Goal: Task Accomplishment & Management: Use online tool/utility

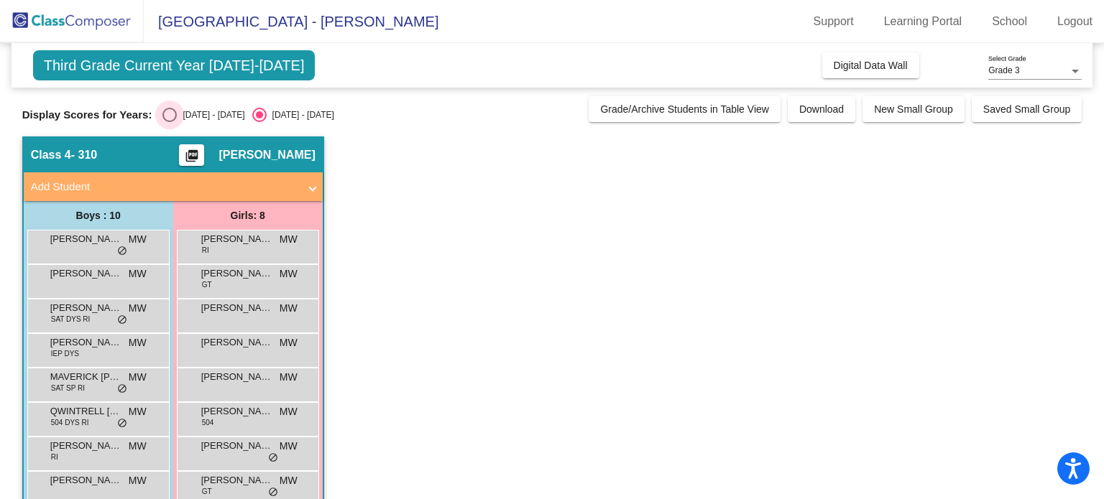
click at [162, 116] on div "Select an option" at bounding box center [169, 115] width 14 height 14
click at [169, 122] on input "[DATE] - [DATE]" at bounding box center [169, 122] width 1 height 1
radio input "true"
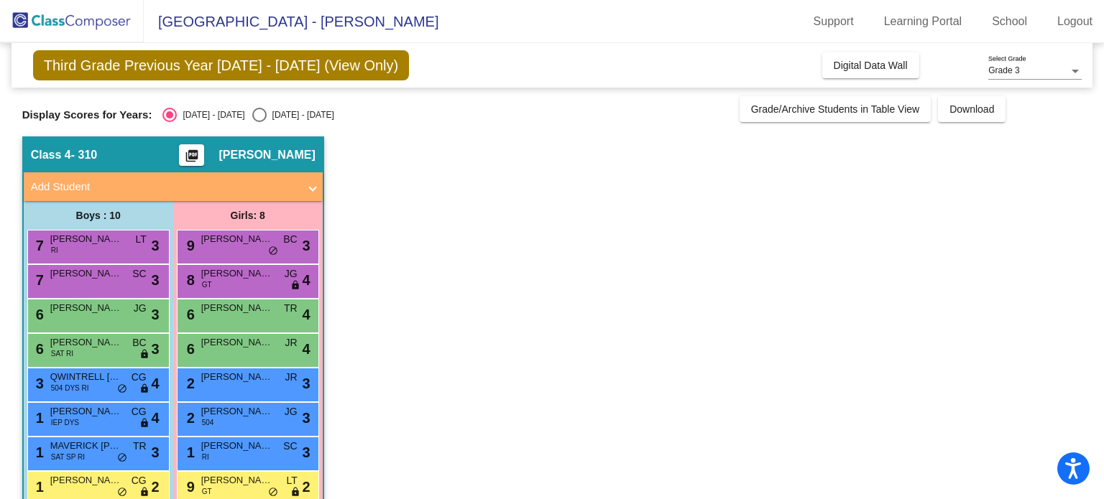
scroll to position [72, 0]
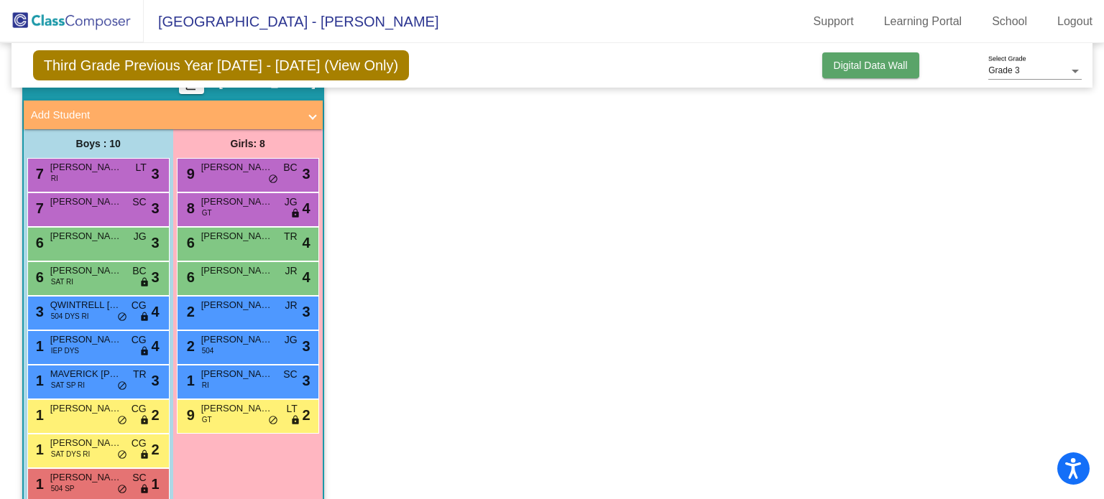
click at [859, 65] on span "Digital Data Wall" at bounding box center [870, 65] width 74 height 11
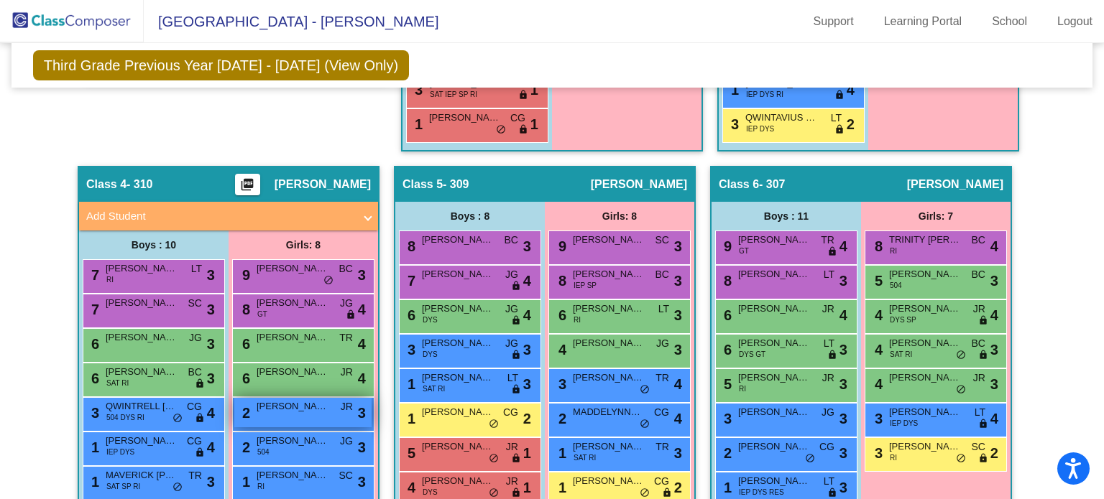
scroll to position [790, 0]
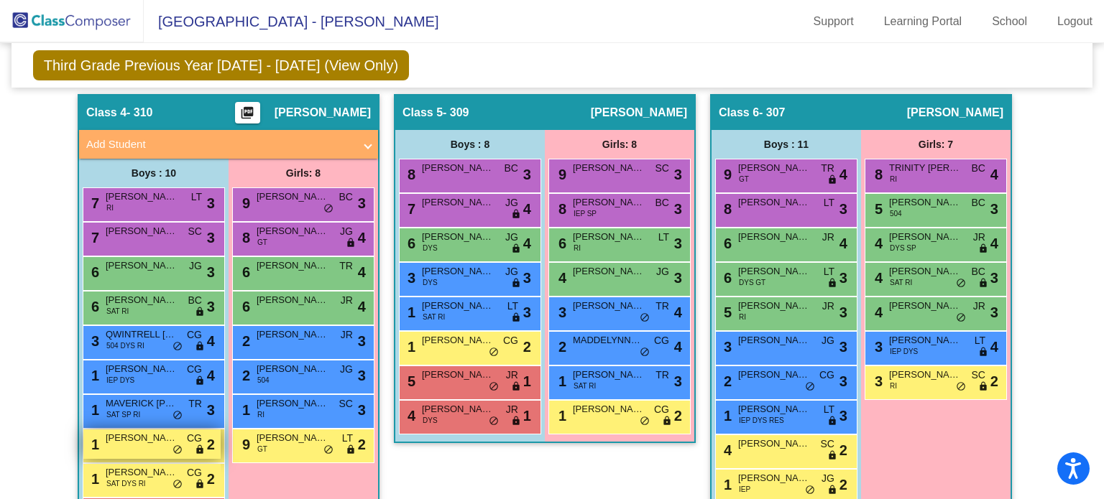
click at [130, 433] on span "[PERSON_NAME]" at bounding box center [142, 438] width 72 height 14
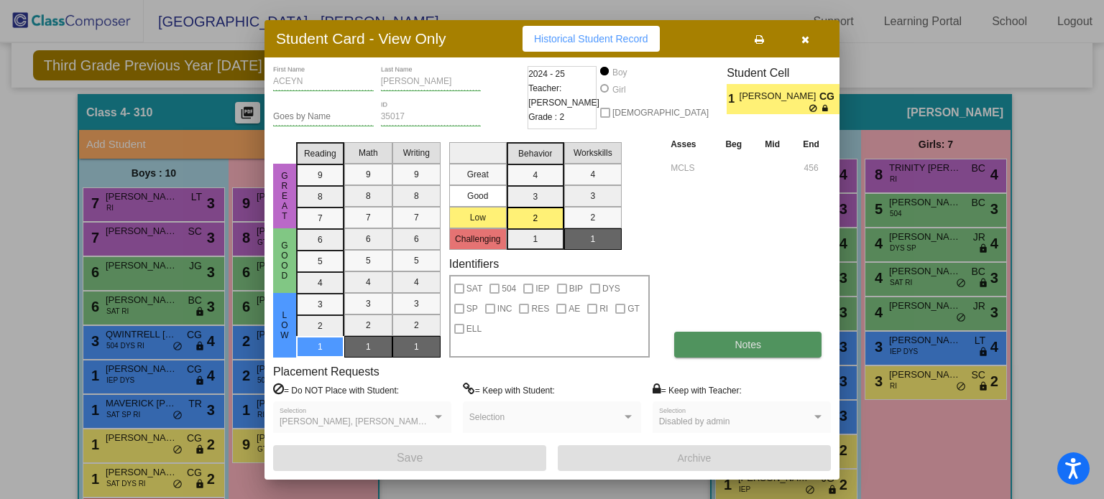
click at [718, 341] on button "Notes" at bounding box center [747, 345] width 147 height 26
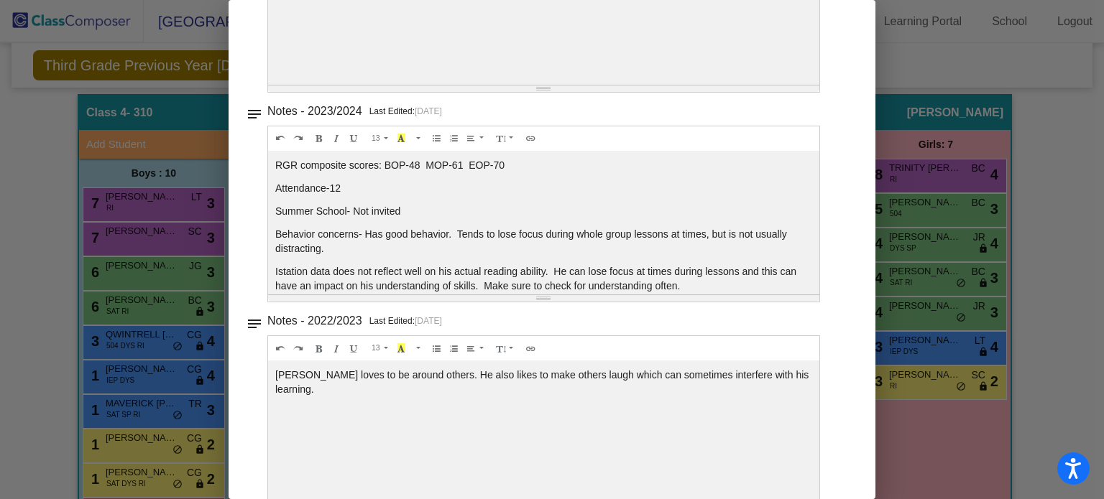
scroll to position [0, 0]
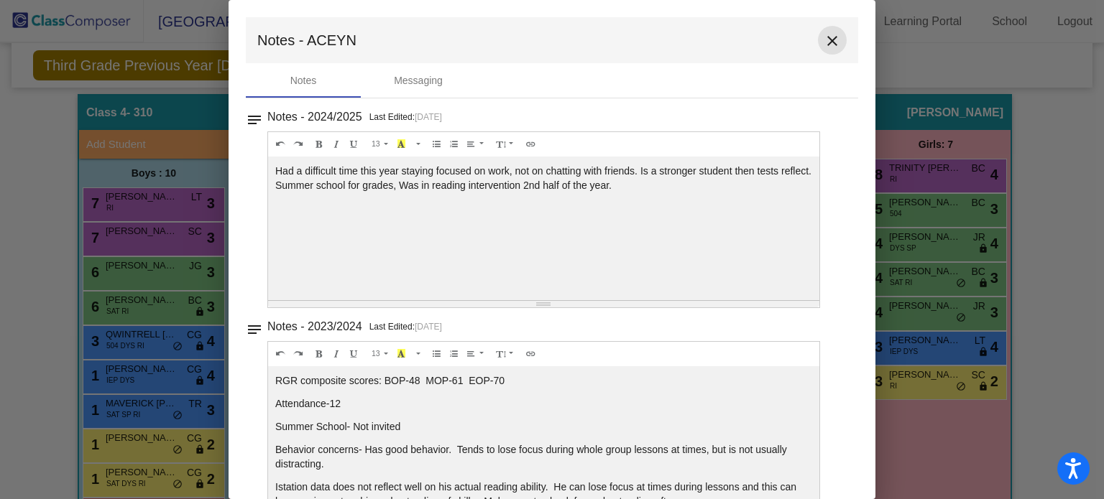
click at [830, 35] on mat-icon "close" at bounding box center [831, 40] width 17 height 17
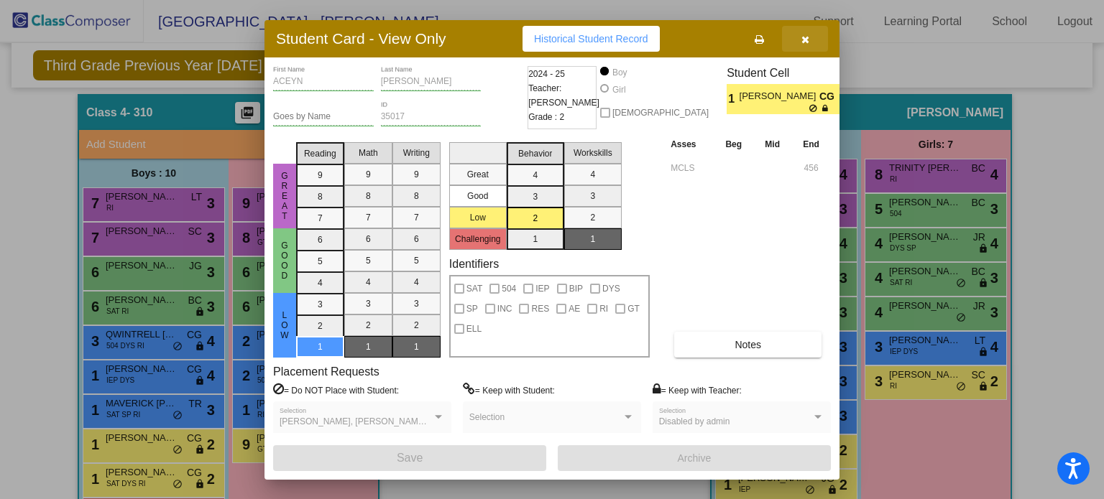
click at [801, 34] on span "button" at bounding box center [805, 38] width 8 height 11
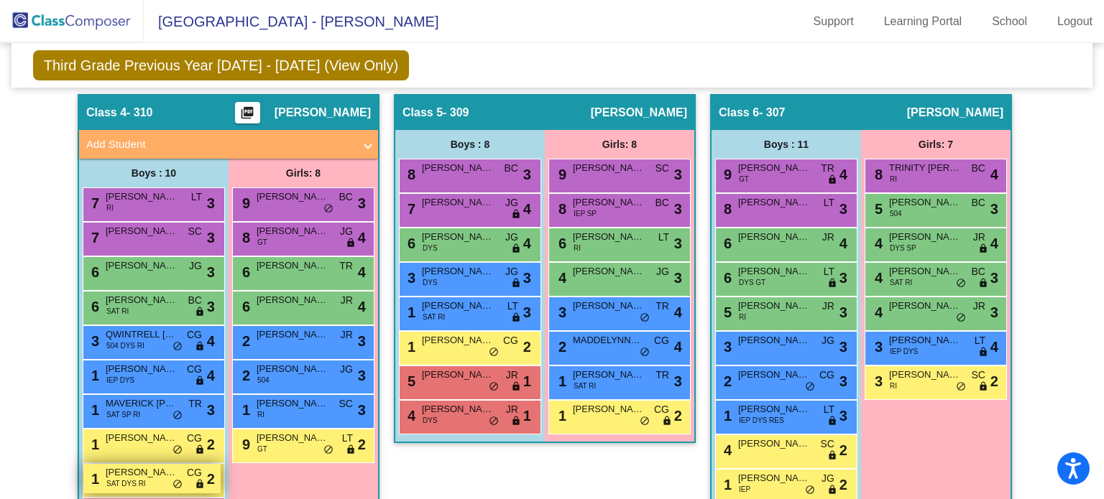
click at [153, 470] on span "[PERSON_NAME]" at bounding box center [142, 473] width 72 height 14
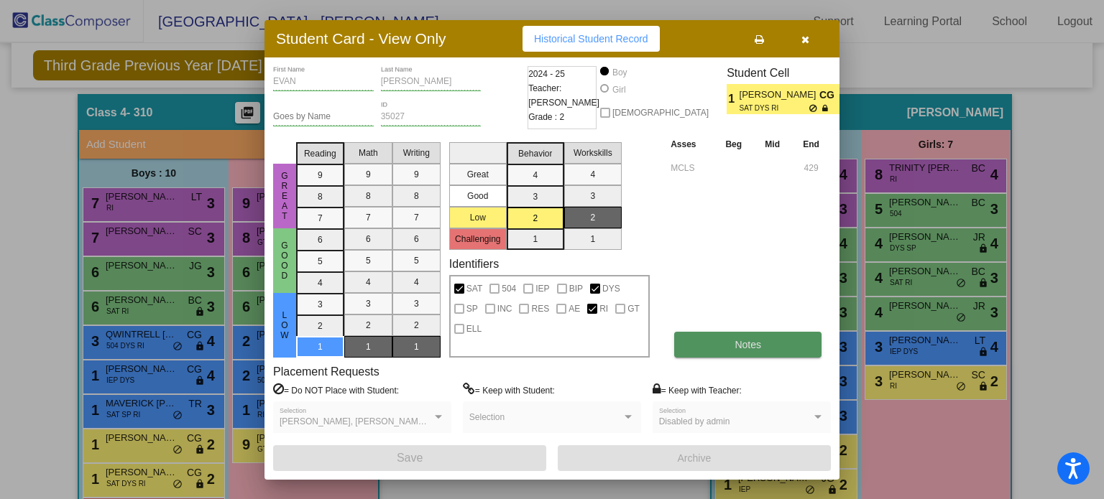
click at [741, 337] on button "Notes" at bounding box center [747, 345] width 147 height 26
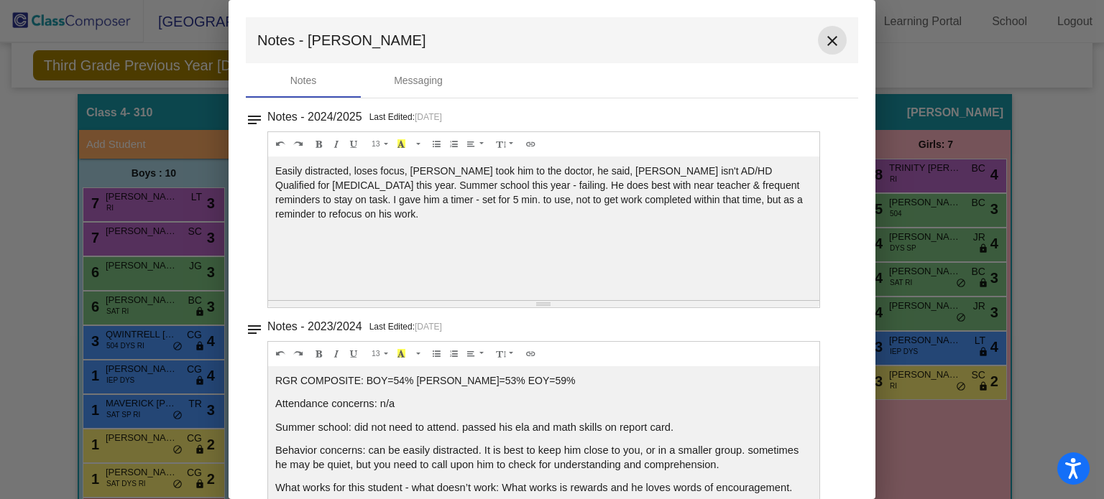
click at [825, 36] on mat-icon "close" at bounding box center [831, 40] width 17 height 17
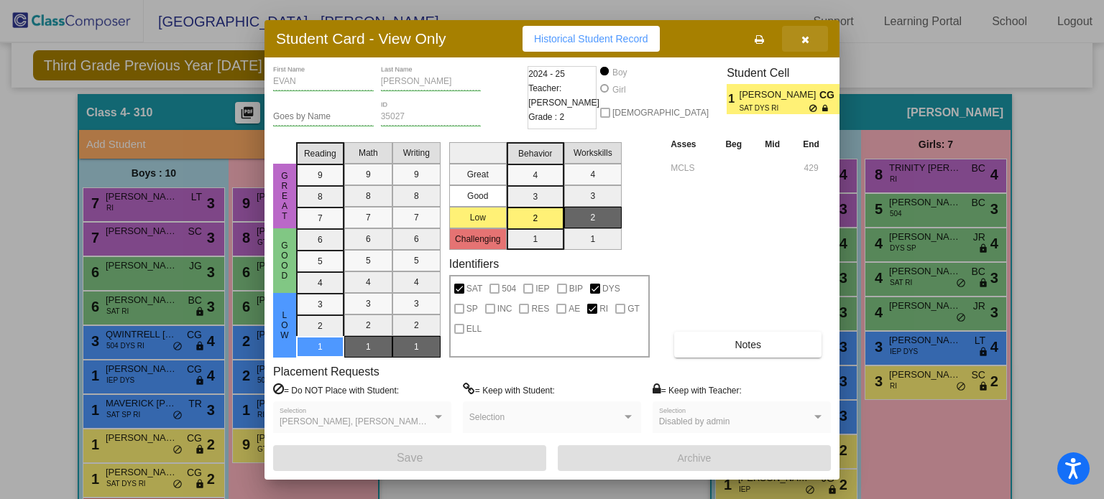
click at [808, 35] on icon "button" at bounding box center [805, 39] width 8 height 10
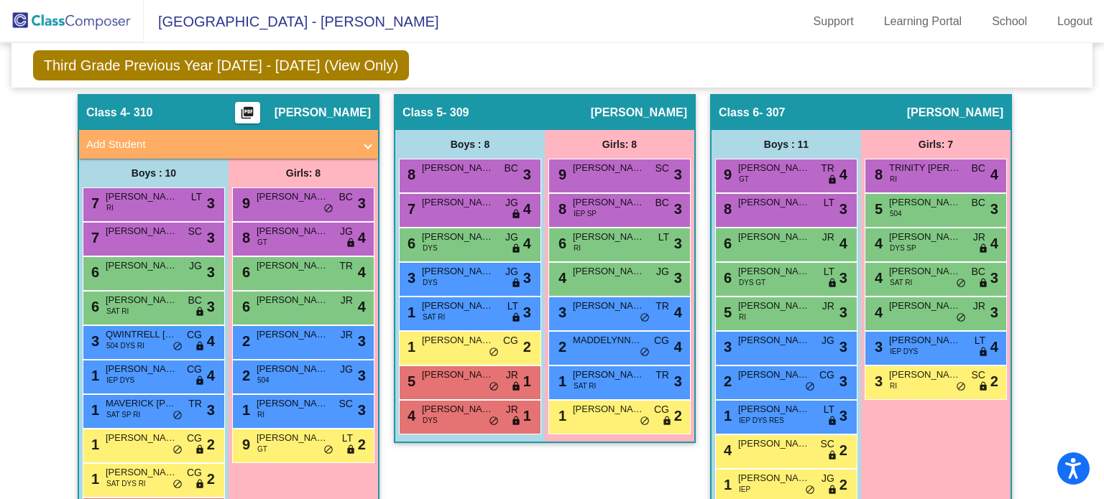
scroll to position [862, 0]
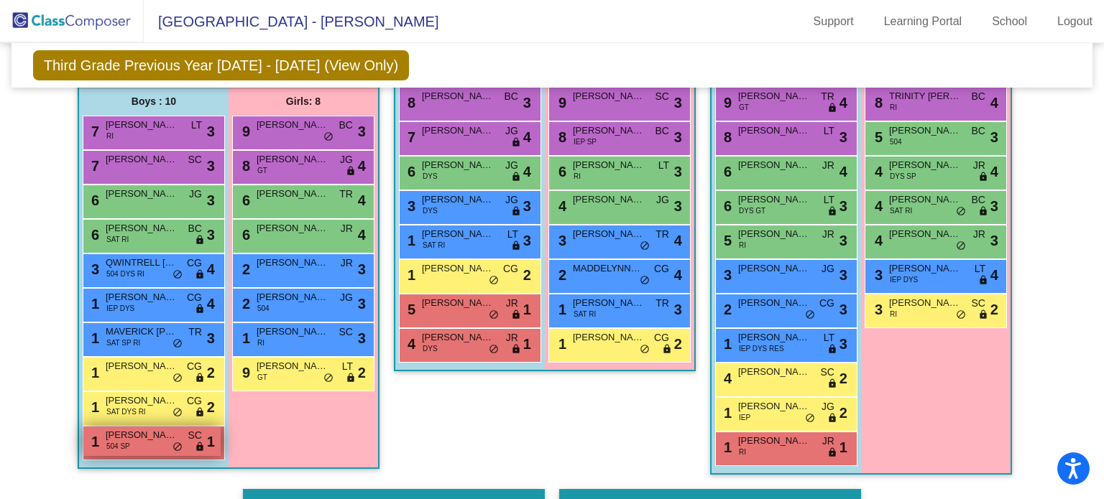
click at [126, 439] on span "[PERSON_NAME]" at bounding box center [142, 435] width 72 height 14
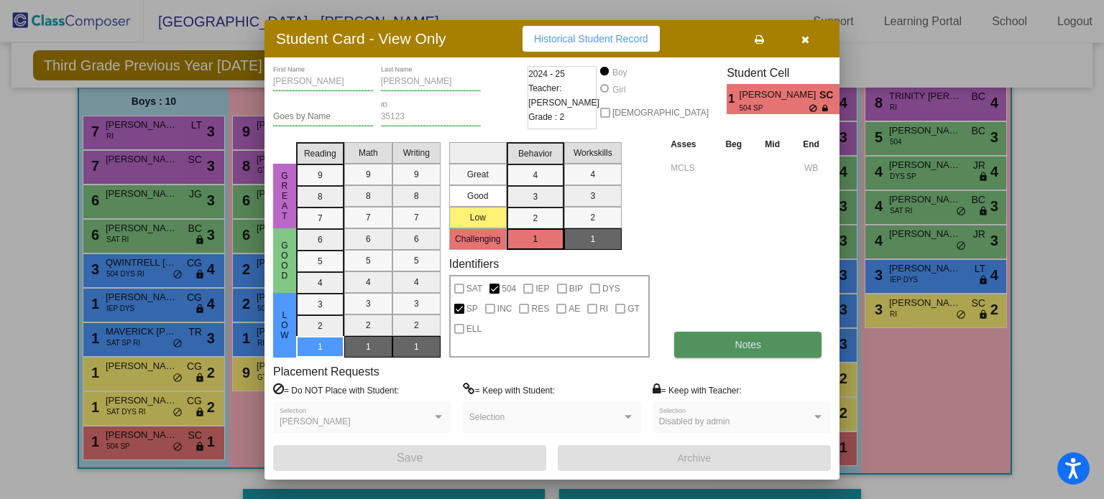
click at [756, 341] on span "Notes" at bounding box center [747, 344] width 27 height 11
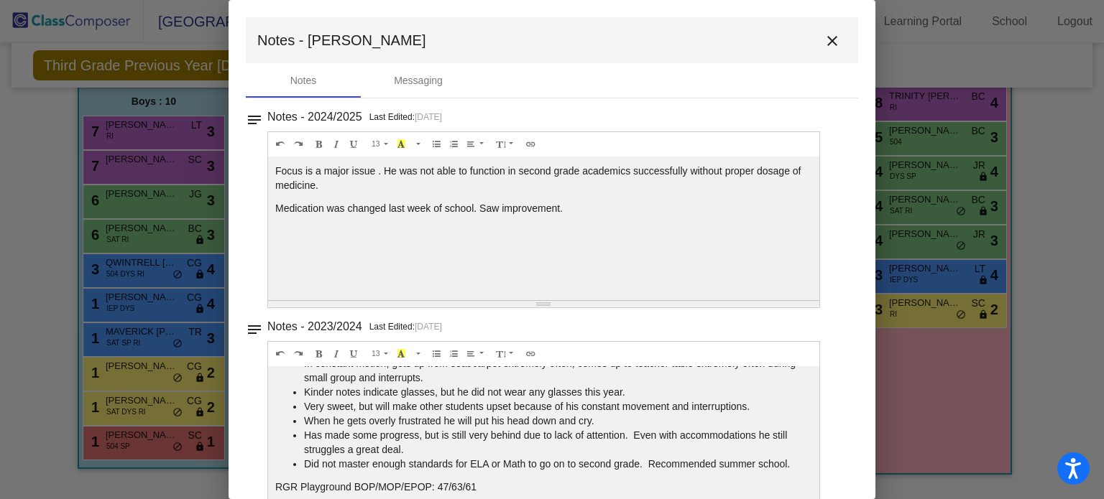
scroll to position [0, 0]
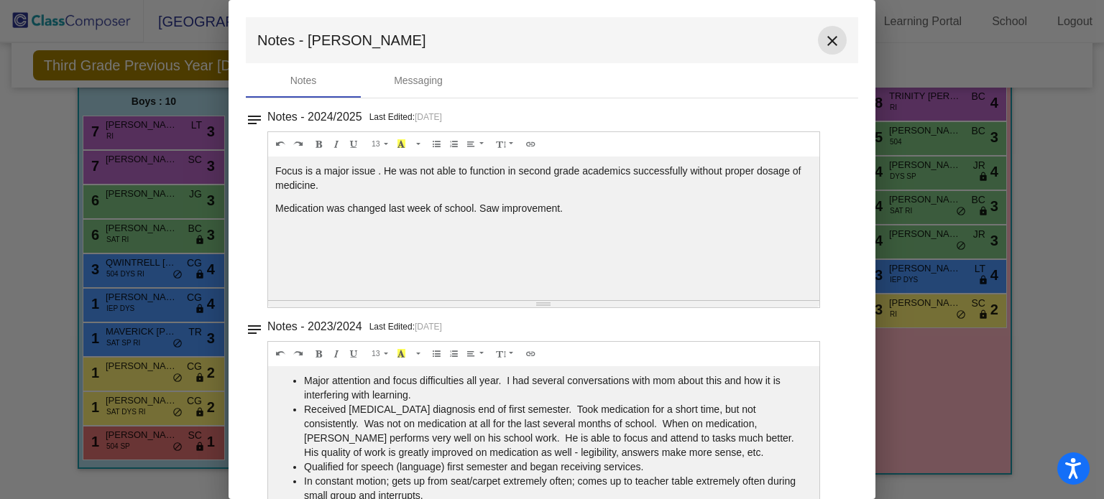
click at [823, 37] on mat-icon "close" at bounding box center [831, 40] width 17 height 17
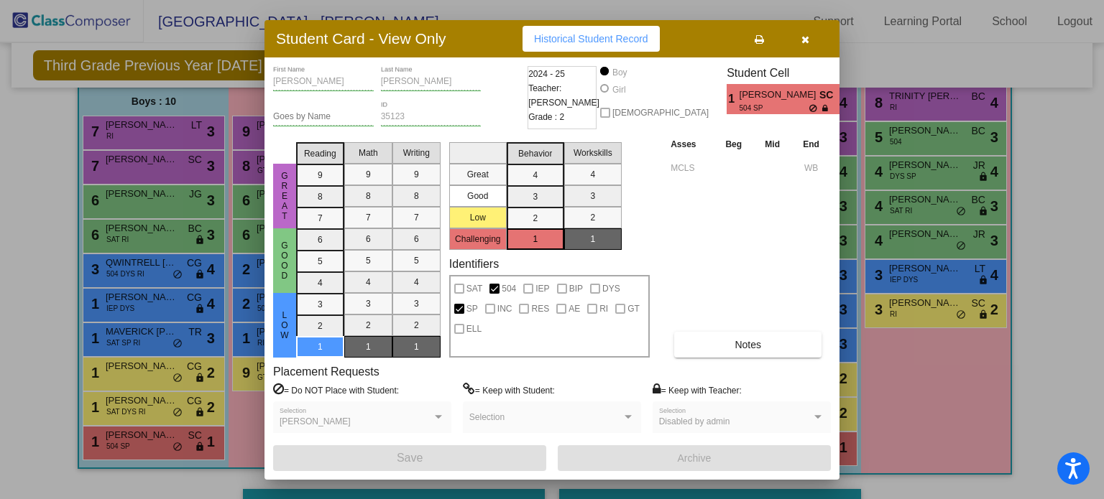
click at [808, 34] on button "button" at bounding box center [805, 39] width 46 height 26
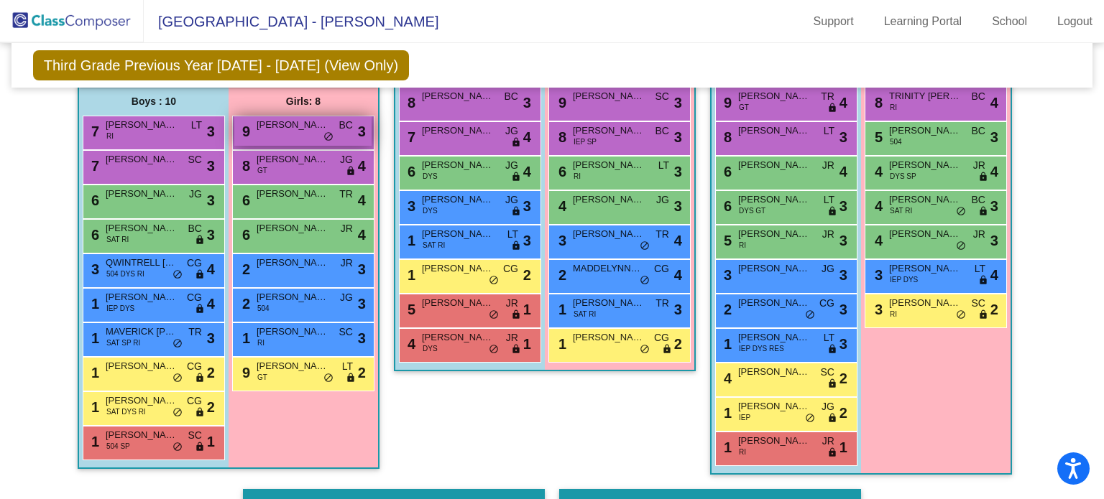
click at [302, 130] on div "9 [PERSON_NAME] BC lock do_not_disturb_alt 3" at bounding box center [302, 130] width 137 height 29
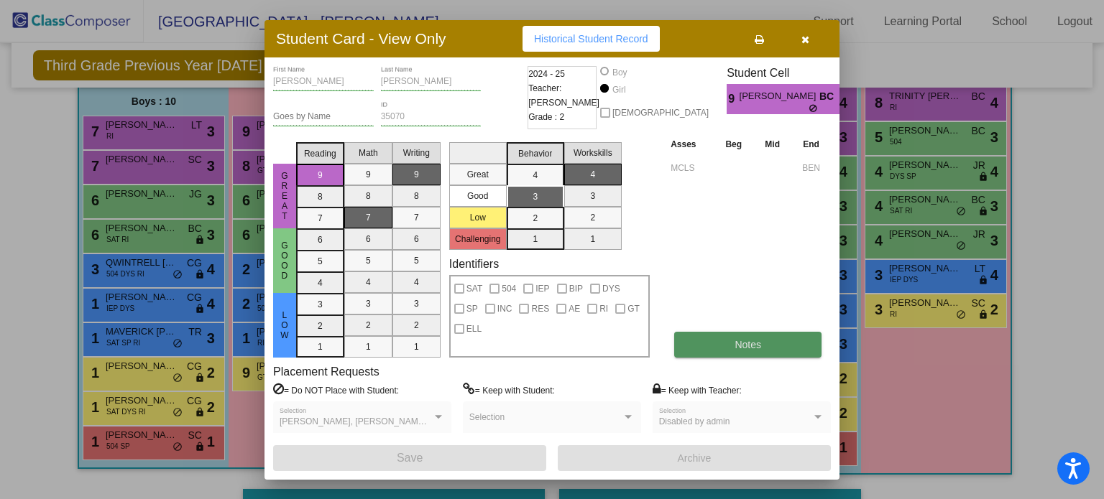
click at [724, 344] on button "Notes" at bounding box center [747, 345] width 147 height 26
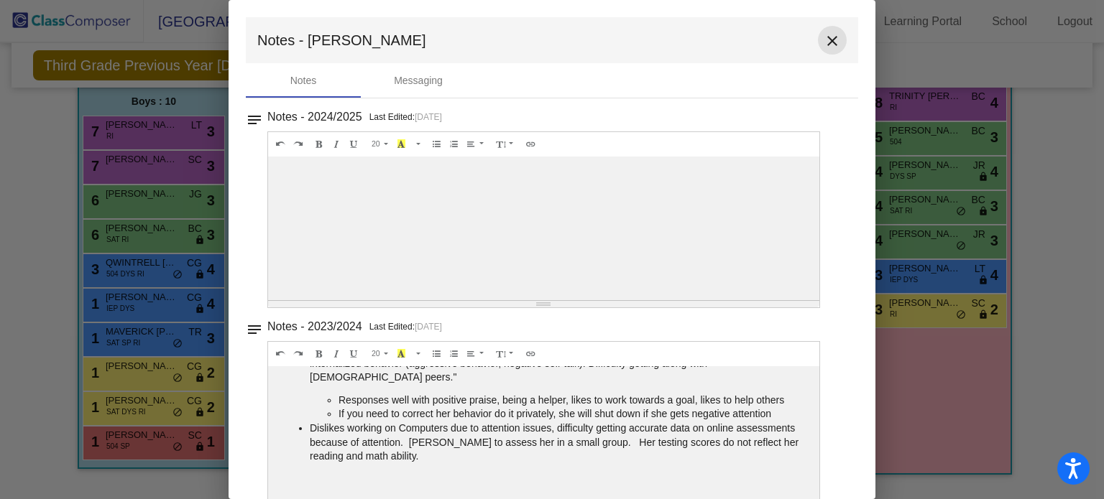
click at [827, 37] on mat-icon "close" at bounding box center [831, 40] width 17 height 17
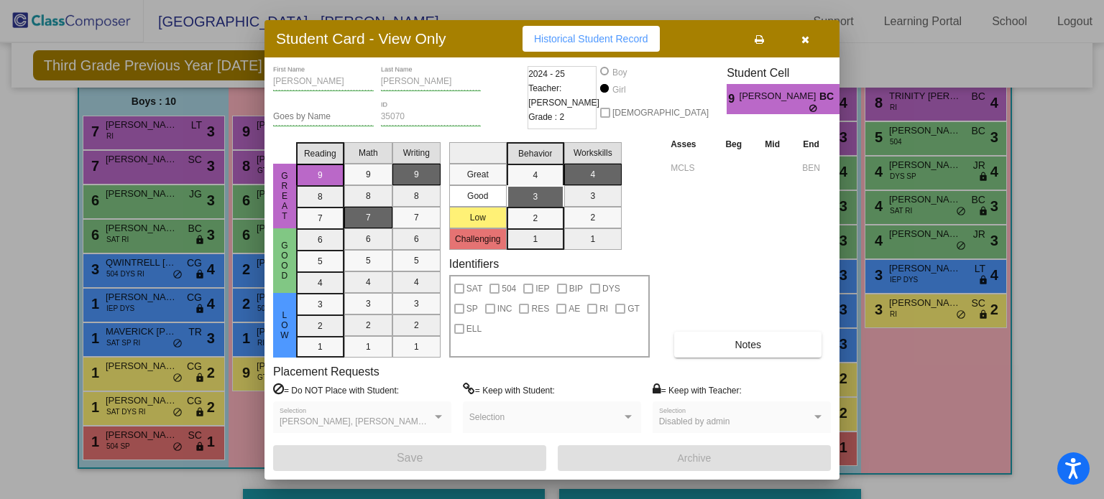
click at [802, 39] on icon "button" at bounding box center [805, 39] width 8 height 10
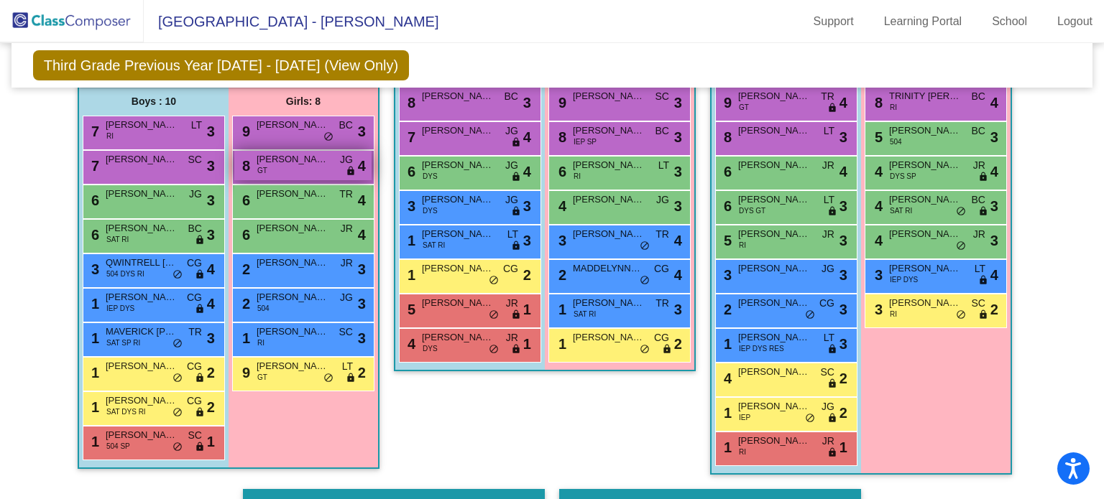
click at [278, 165] on div "8 [PERSON_NAME] GT JG lock do_not_disturb_alt 4" at bounding box center [302, 165] width 137 height 29
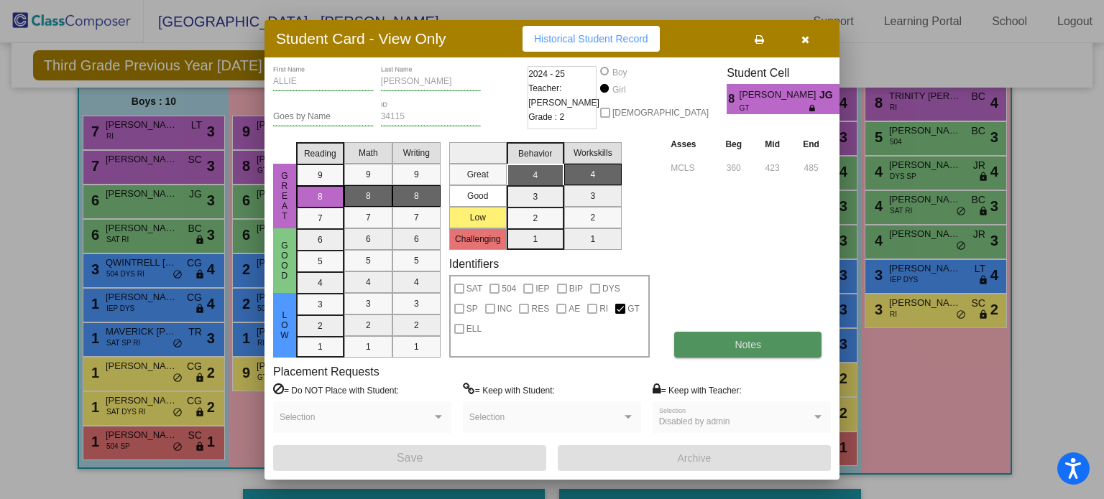
click at [754, 344] on span "Notes" at bounding box center [747, 344] width 27 height 11
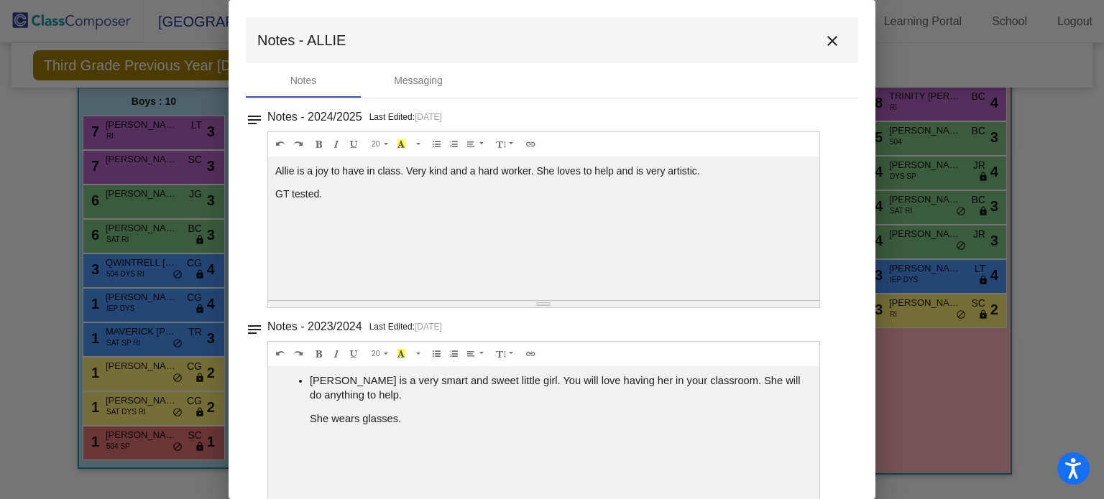
click at [826, 39] on mat-icon "close" at bounding box center [831, 40] width 17 height 17
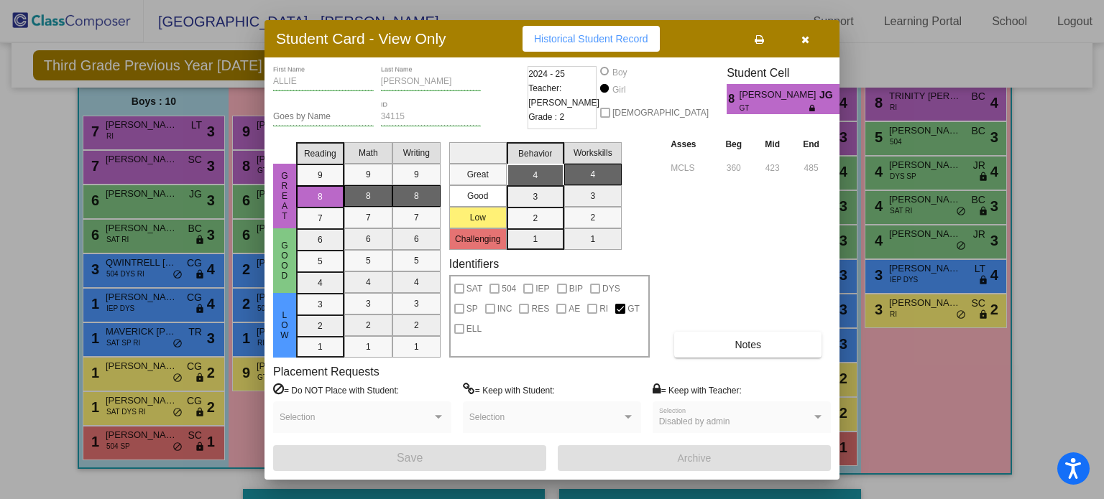
click at [810, 34] on button "button" at bounding box center [805, 39] width 46 height 26
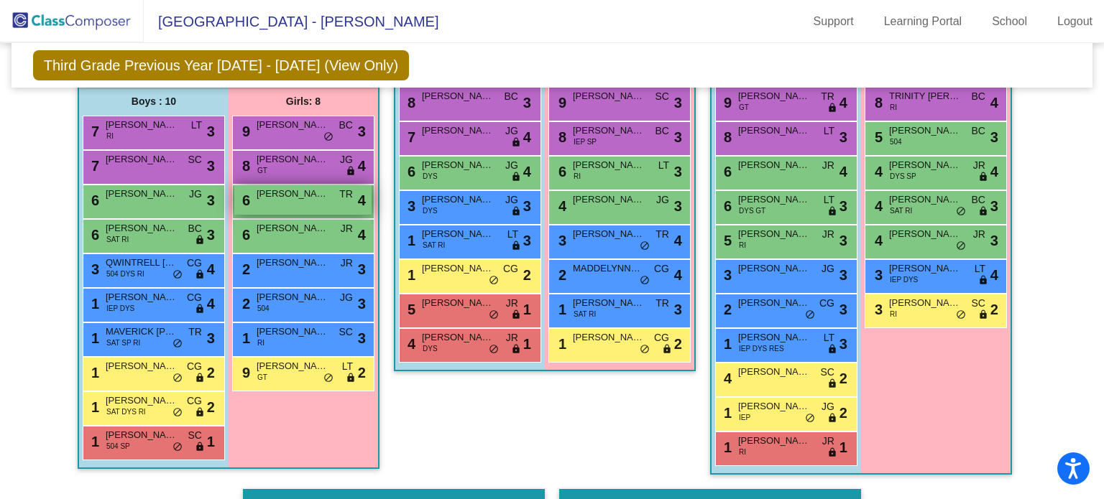
click at [276, 195] on span "[PERSON_NAME]" at bounding box center [292, 194] width 72 height 14
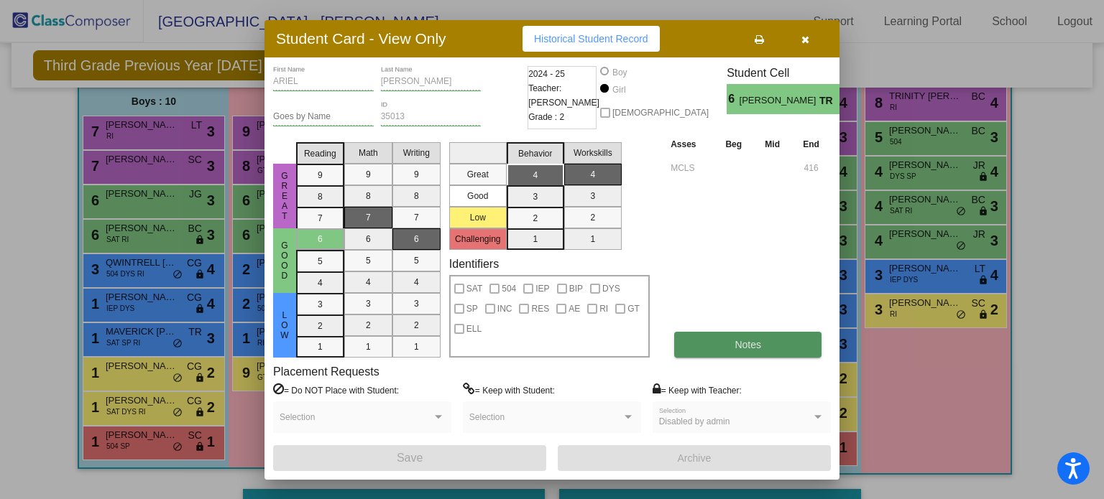
click at [753, 339] on span "Notes" at bounding box center [747, 344] width 27 height 11
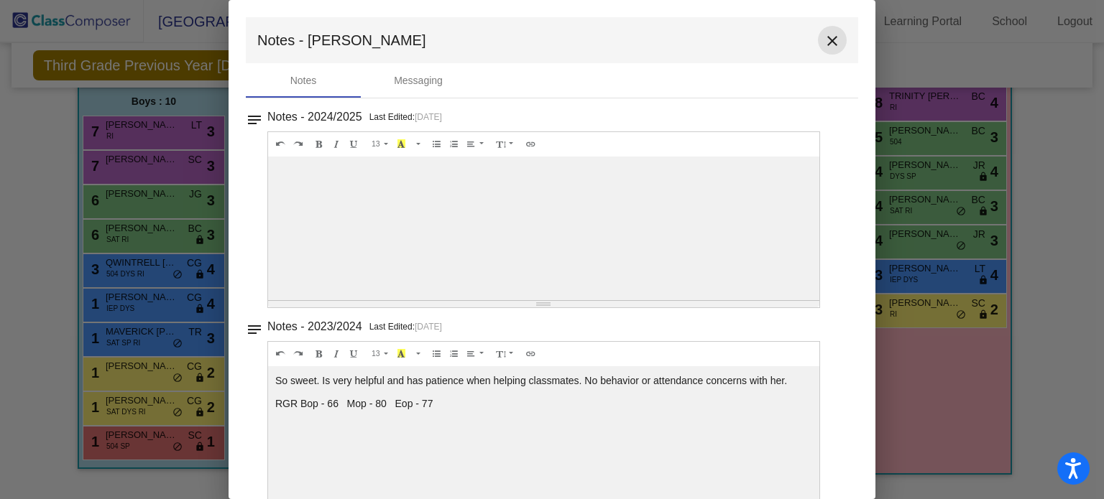
click at [824, 40] on mat-icon "close" at bounding box center [831, 40] width 17 height 17
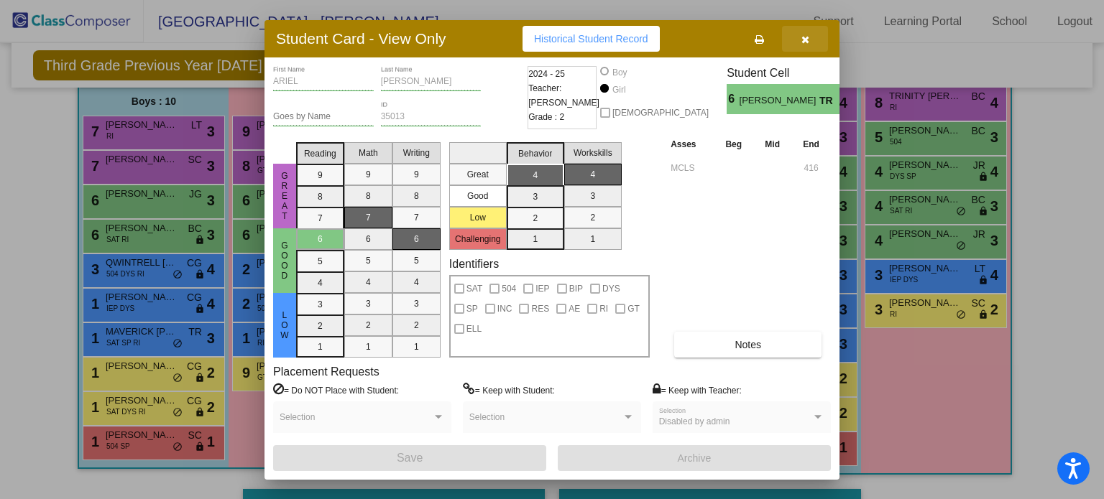
click at [800, 35] on button "button" at bounding box center [805, 39] width 46 height 26
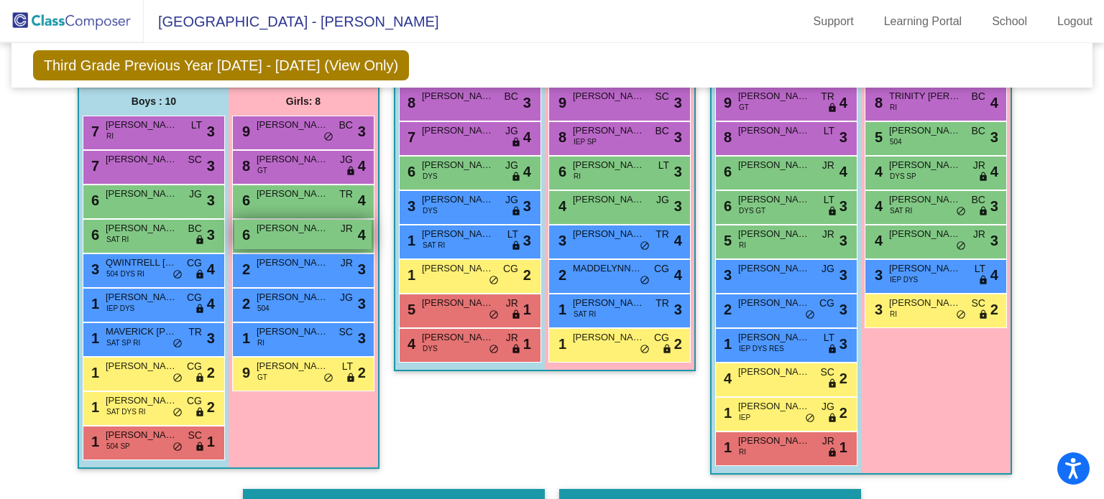
click at [288, 232] on span "[PERSON_NAME]" at bounding box center [292, 228] width 72 height 14
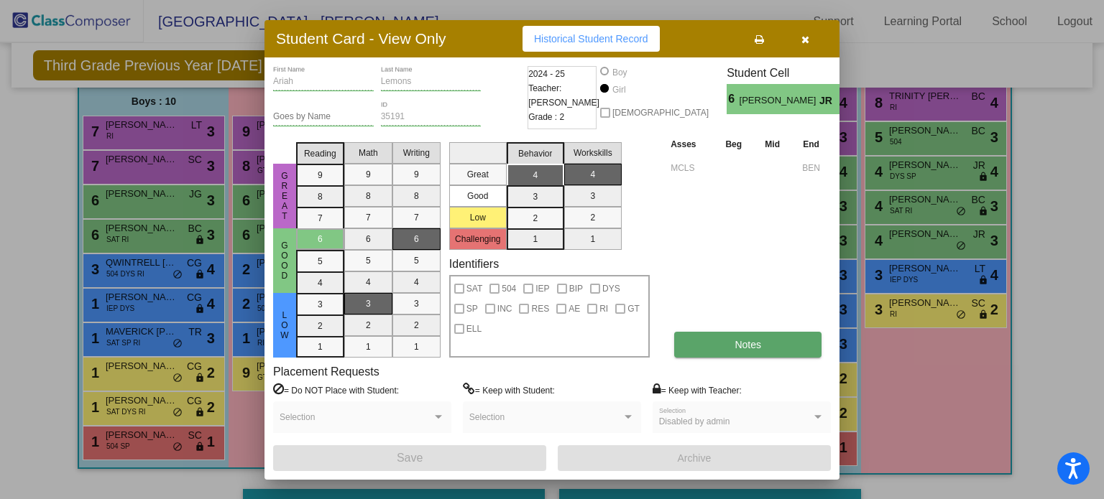
click at [749, 339] on span "Notes" at bounding box center [747, 344] width 27 height 11
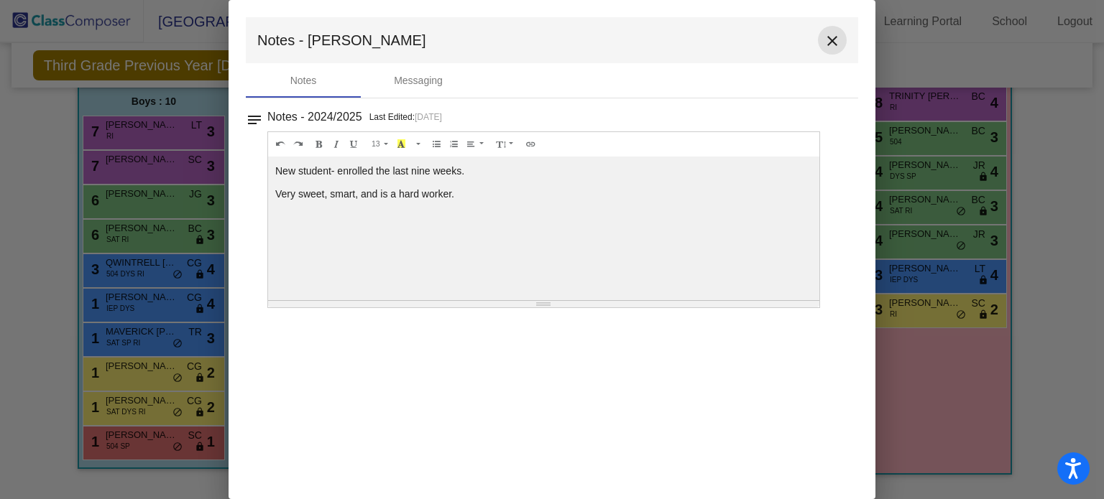
click at [828, 36] on mat-icon "close" at bounding box center [831, 40] width 17 height 17
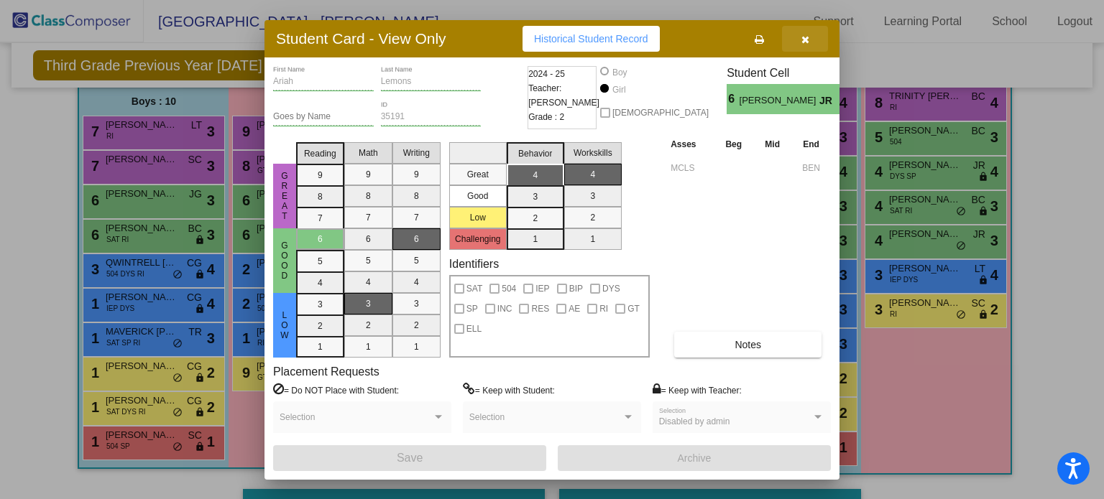
click at [805, 41] on icon "button" at bounding box center [805, 39] width 8 height 10
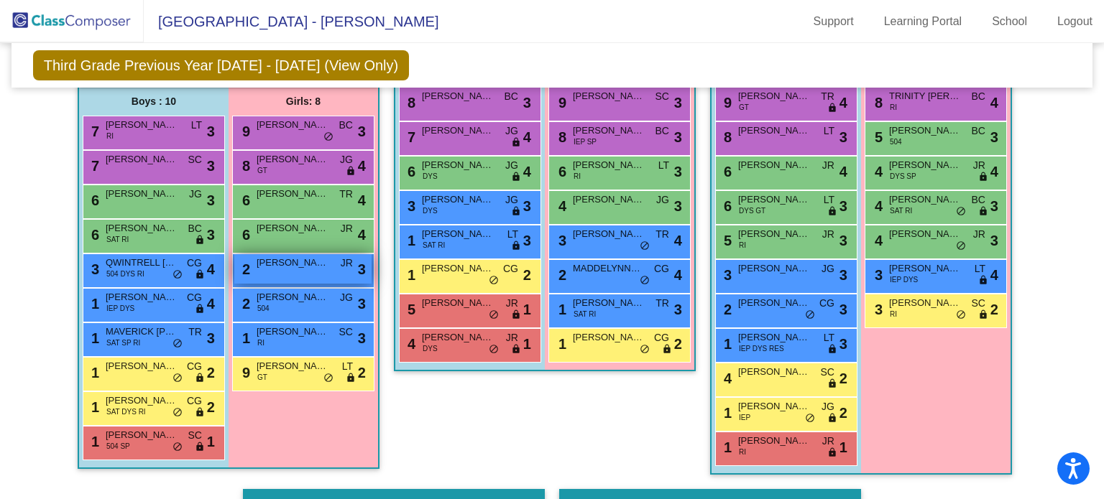
click at [251, 265] on div "2 [PERSON_NAME] lock do_not_disturb_alt 3" at bounding box center [302, 268] width 137 height 29
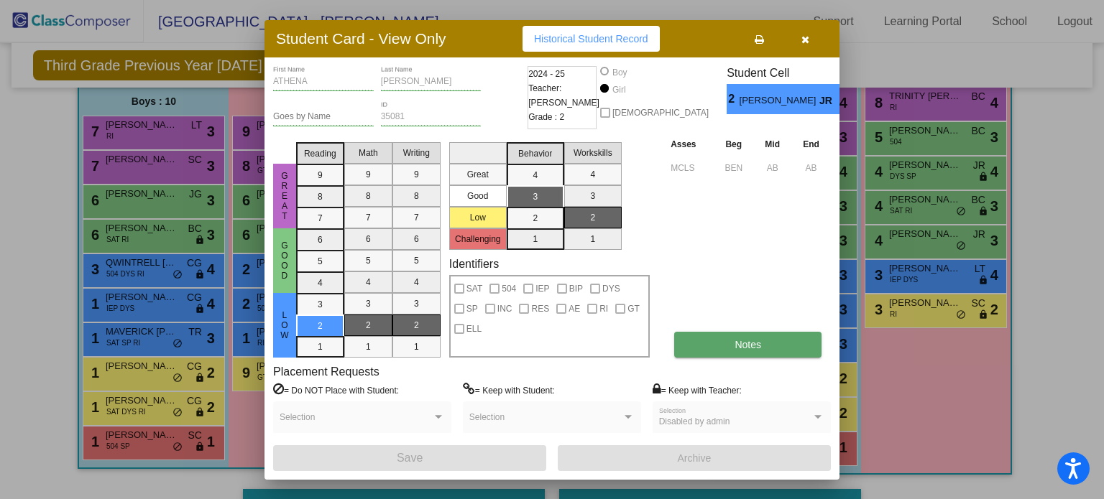
click at [737, 339] on span "Notes" at bounding box center [747, 344] width 27 height 11
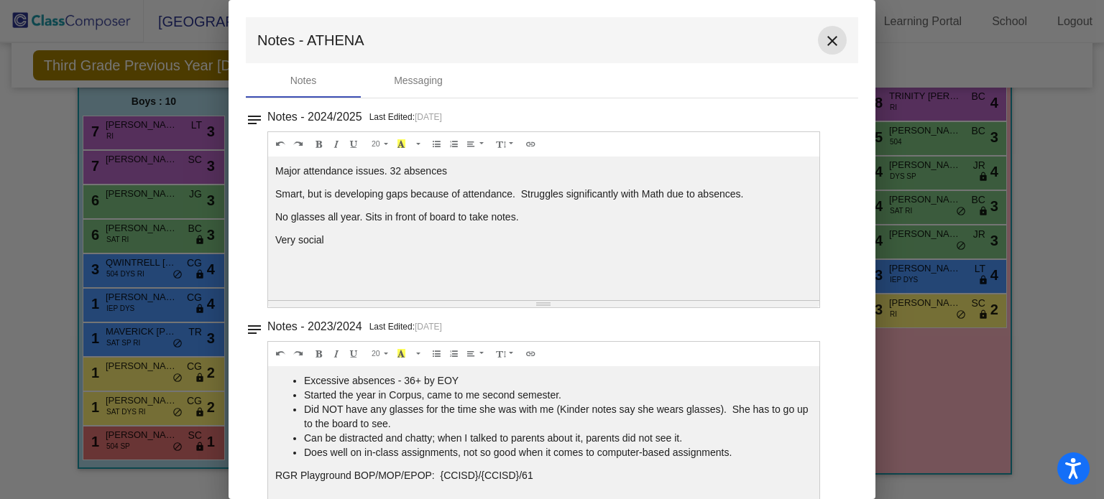
click at [826, 35] on mat-icon "close" at bounding box center [831, 40] width 17 height 17
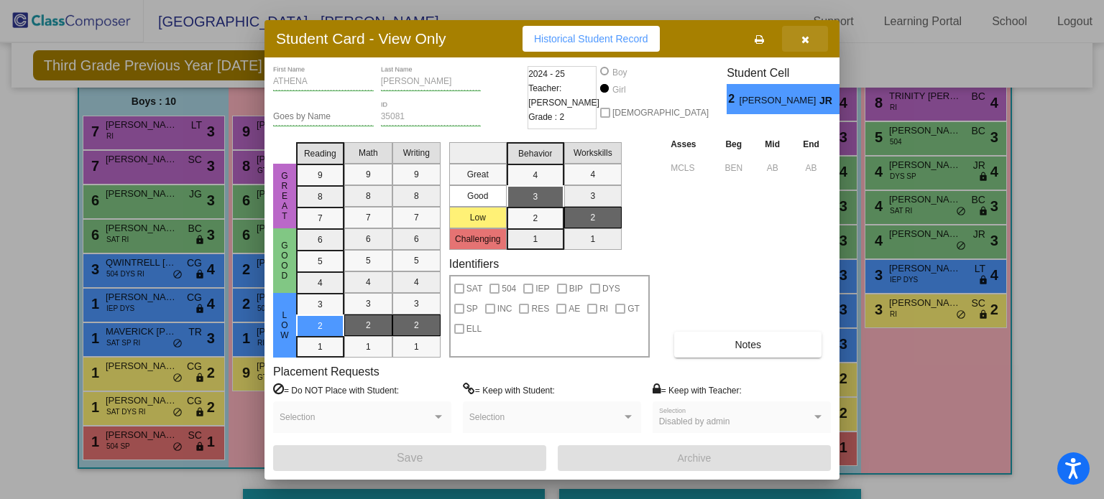
click at [805, 37] on icon "button" at bounding box center [805, 39] width 8 height 10
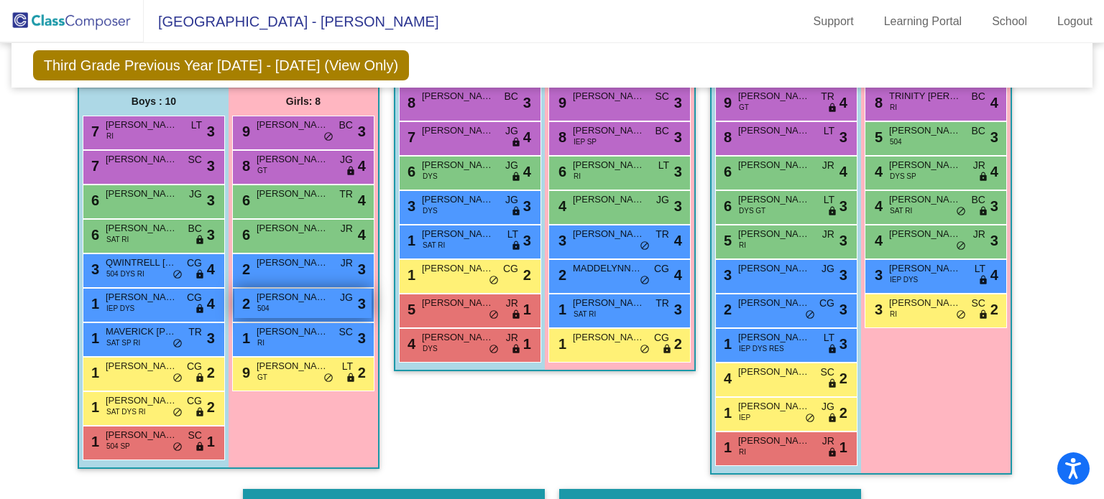
click at [320, 301] on span "[PERSON_NAME]" at bounding box center [292, 297] width 72 height 14
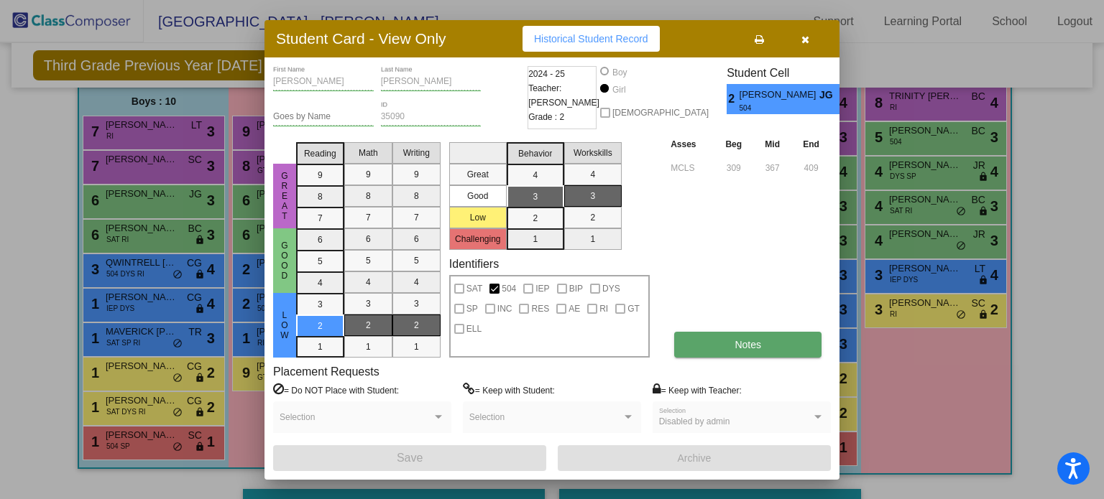
click at [754, 339] on span "Notes" at bounding box center [747, 344] width 27 height 11
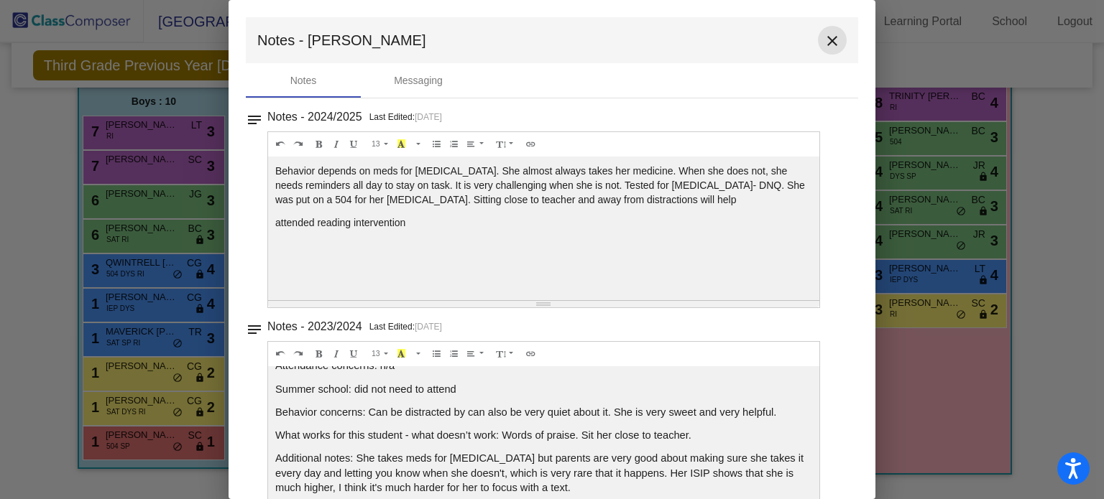
click at [827, 40] on mat-icon "close" at bounding box center [831, 40] width 17 height 17
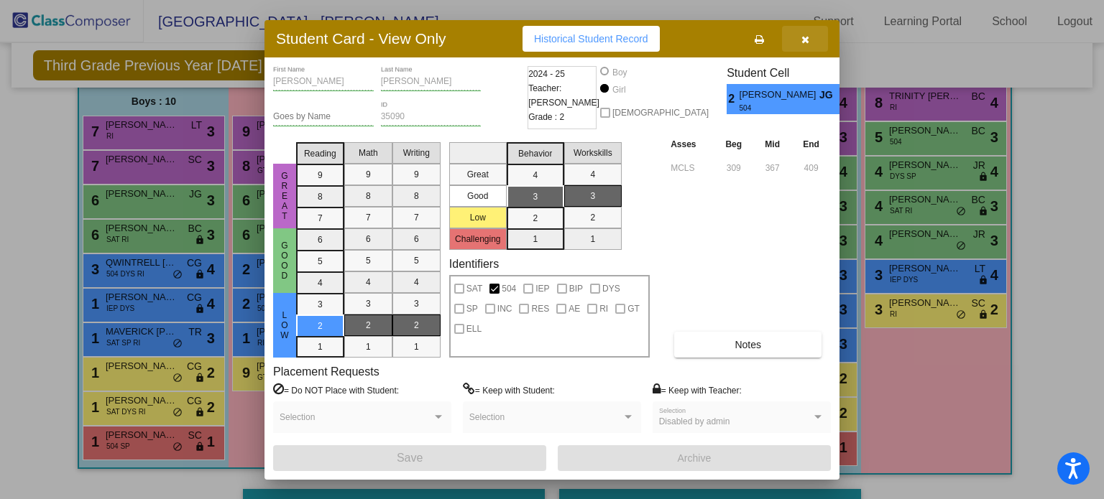
click at [802, 37] on icon "button" at bounding box center [805, 39] width 8 height 10
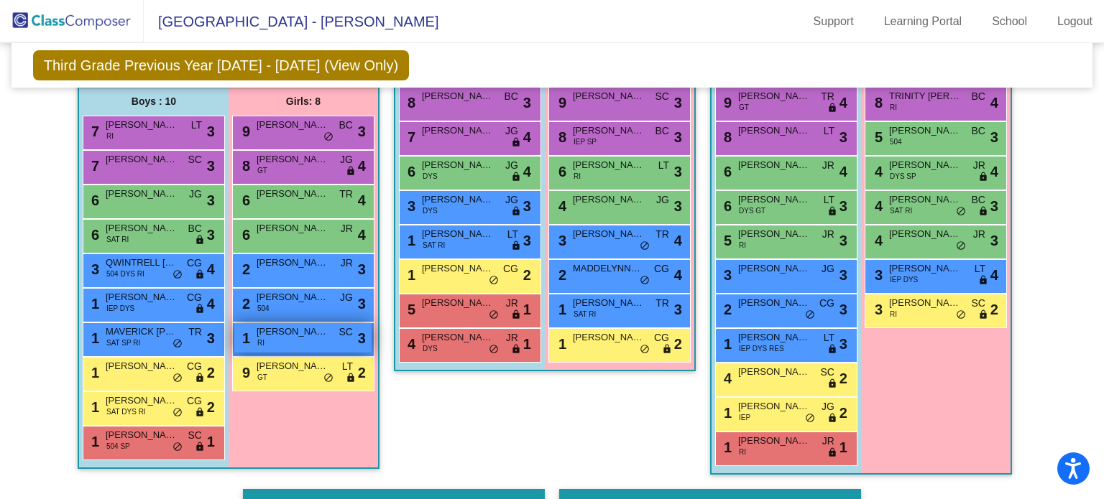
click at [292, 336] on span "[PERSON_NAME]" at bounding box center [292, 332] width 72 height 14
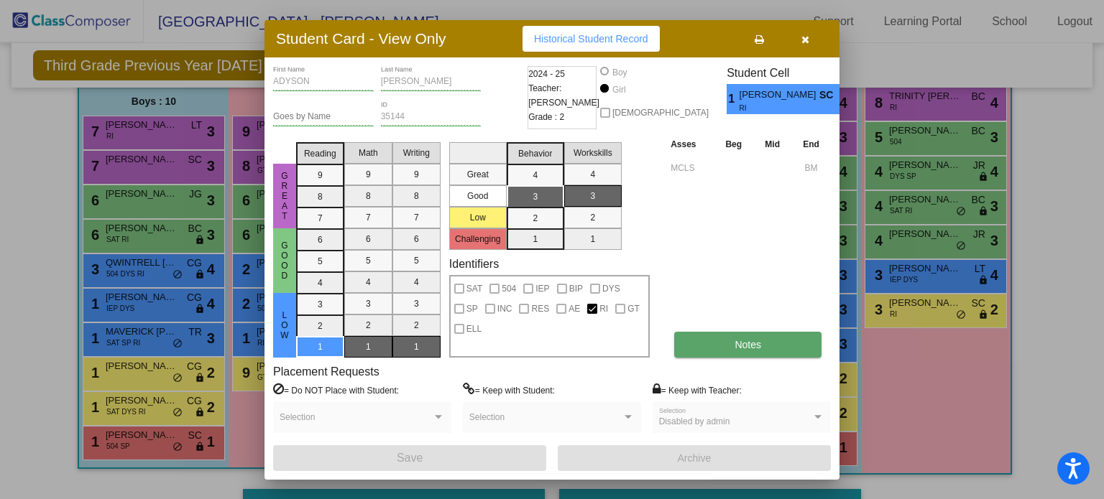
click at [790, 344] on button "Notes" at bounding box center [747, 345] width 147 height 26
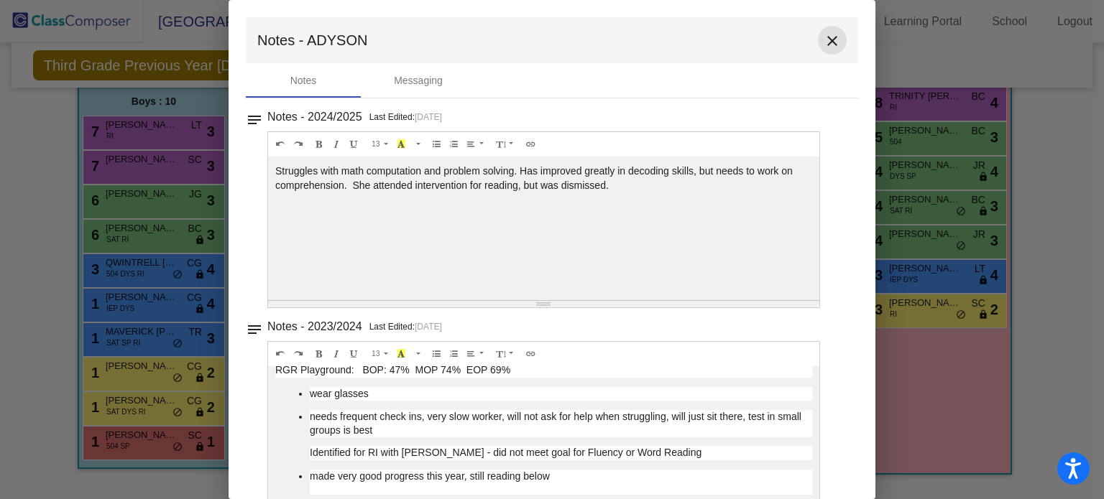
click at [828, 34] on mat-icon "close" at bounding box center [831, 40] width 17 height 17
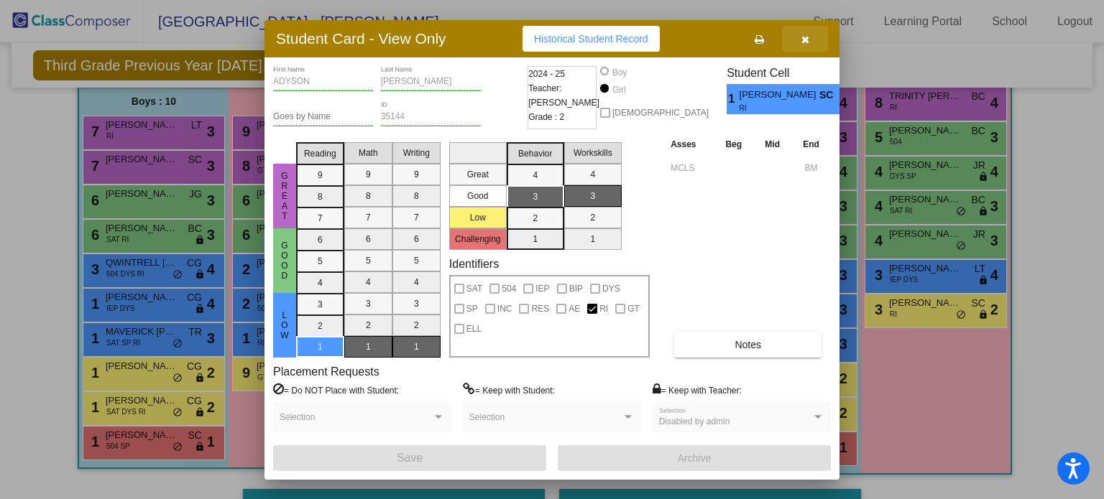
click at [803, 35] on icon "button" at bounding box center [805, 39] width 8 height 10
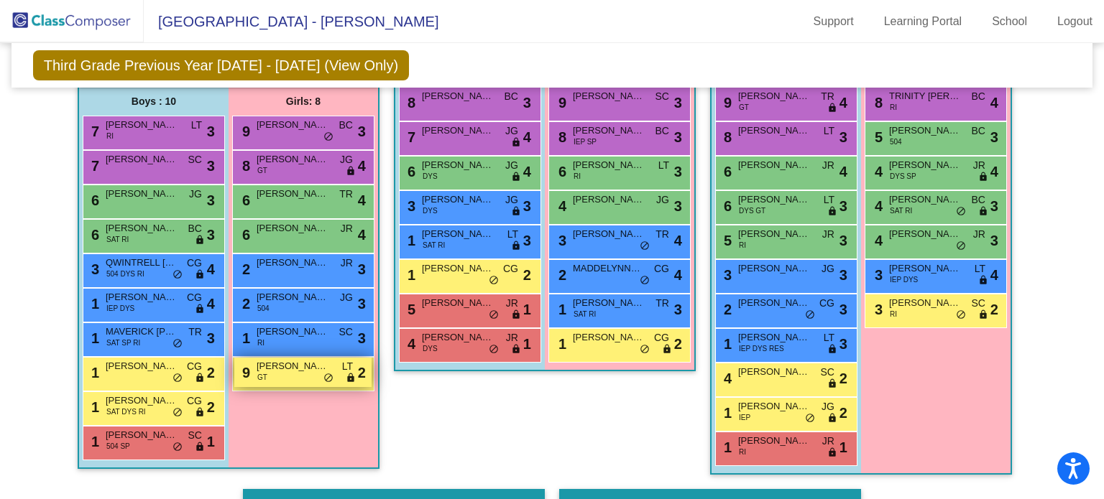
click at [270, 368] on span "[PERSON_NAME]" at bounding box center [292, 366] width 72 height 14
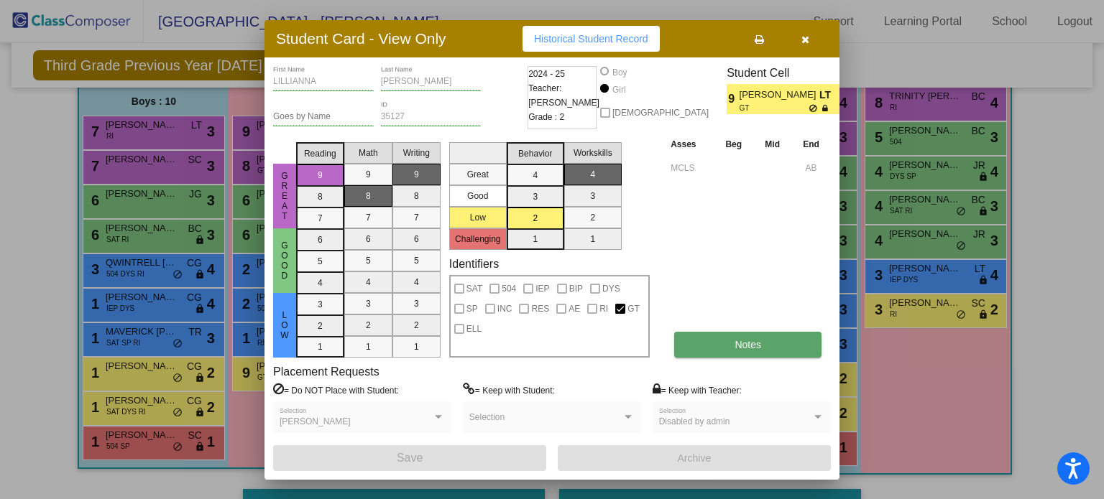
click at [753, 339] on span "Notes" at bounding box center [747, 344] width 27 height 11
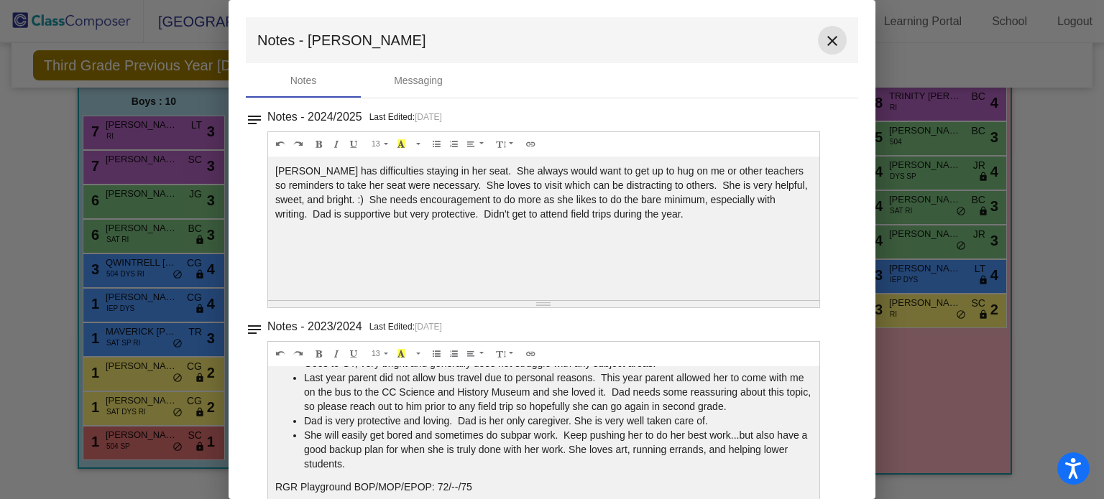
click at [826, 39] on mat-icon "close" at bounding box center [831, 40] width 17 height 17
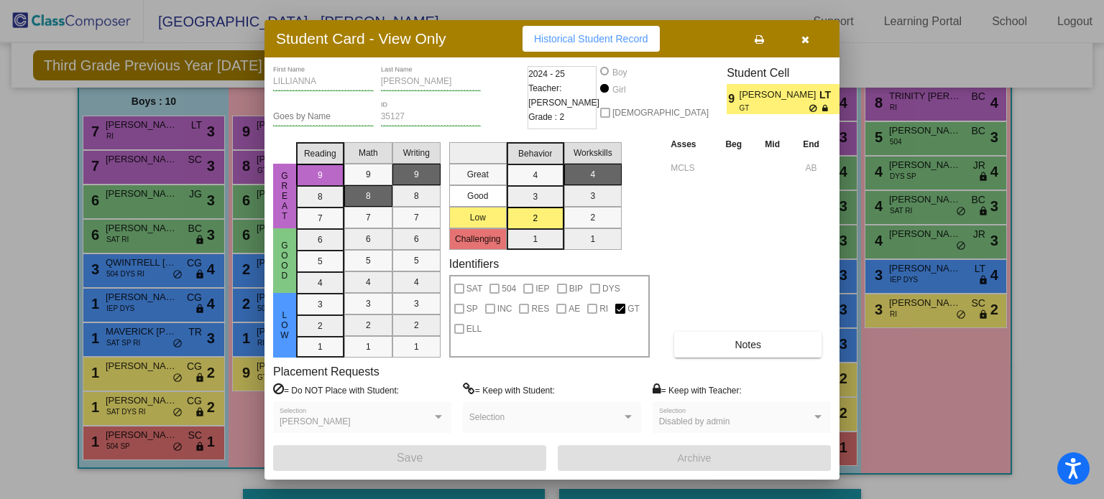
click at [799, 32] on button "button" at bounding box center [805, 39] width 46 height 26
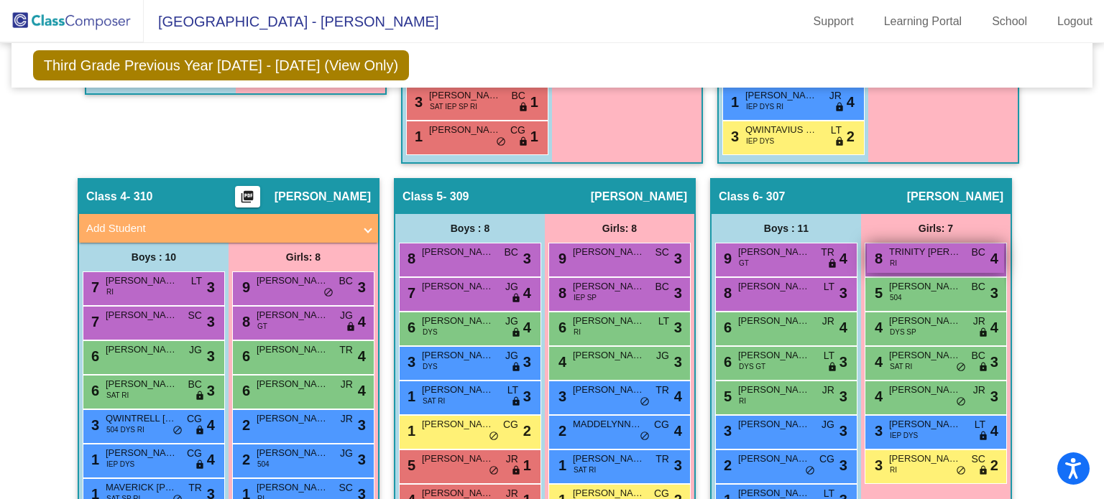
scroll to position [634, 0]
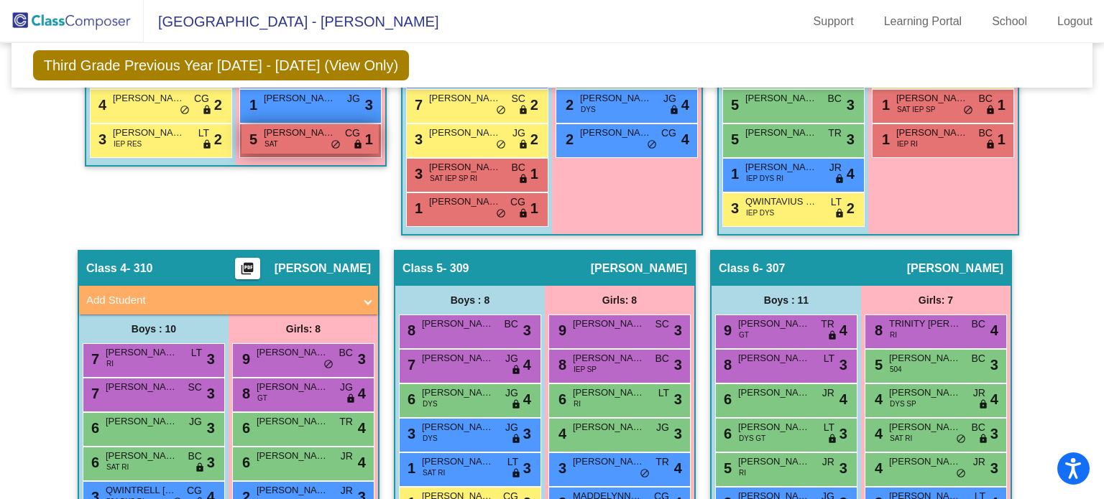
click at [313, 139] on div "5 [PERSON_NAME] SAT CG lock do_not_disturb_alt 1" at bounding box center [309, 138] width 137 height 29
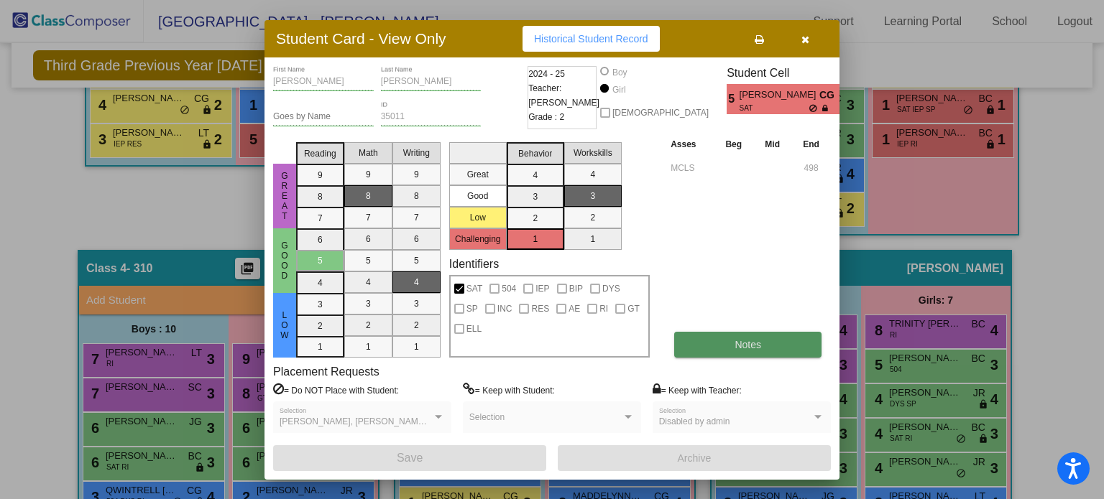
click at [736, 332] on button "Notes" at bounding box center [747, 345] width 147 height 26
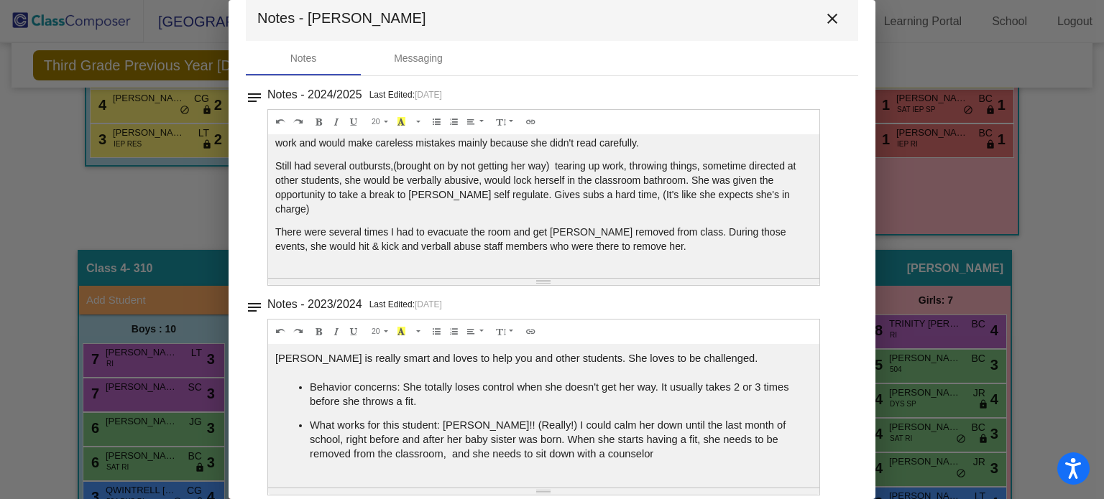
scroll to position [0, 0]
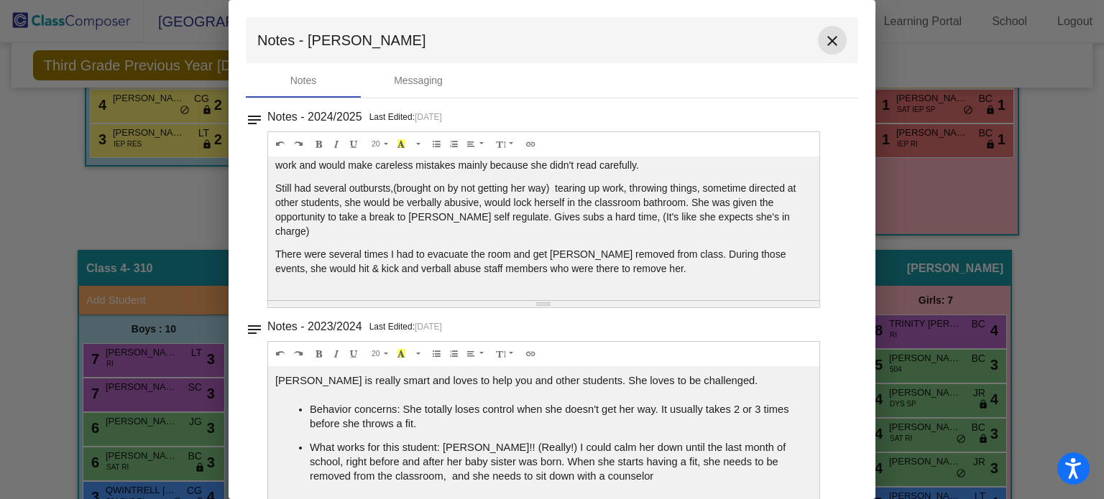
click at [831, 32] on mat-icon "close" at bounding box center [831, 40] width 17 height 17
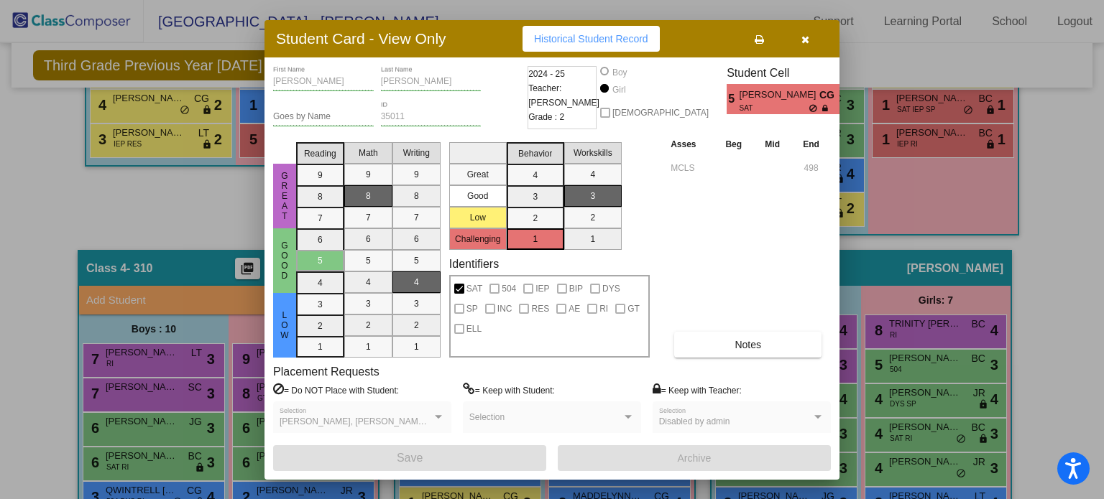
drag, startPoint x: 801, startPoint y: 36, endPoint x: 828, endPoint y: 42, distance: 27.4
click at [806, 36] on icon "button" at bounding box center [805, 39] width 8 height 10
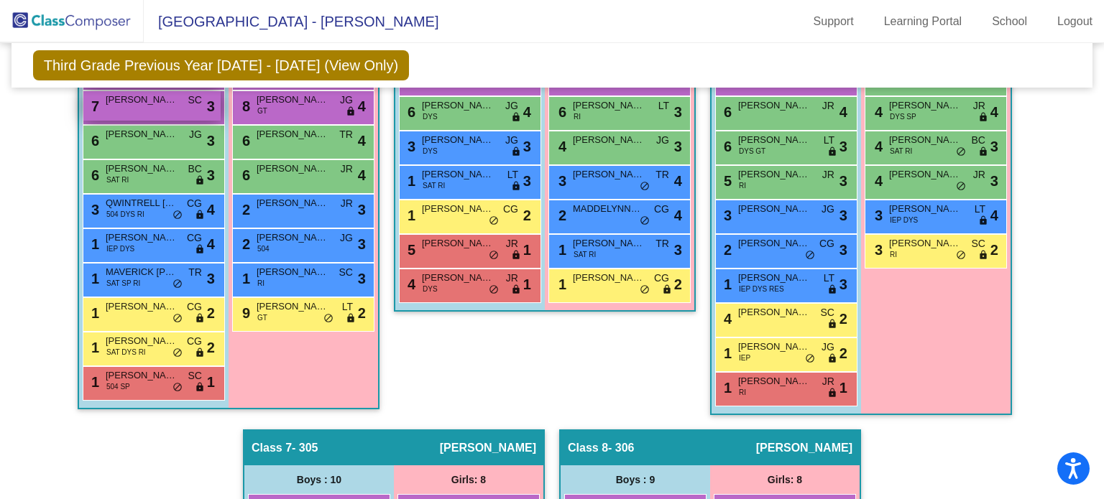
scroll to position [778, 0]
